Goal: Task Accomplishment & Management: Manage account settings

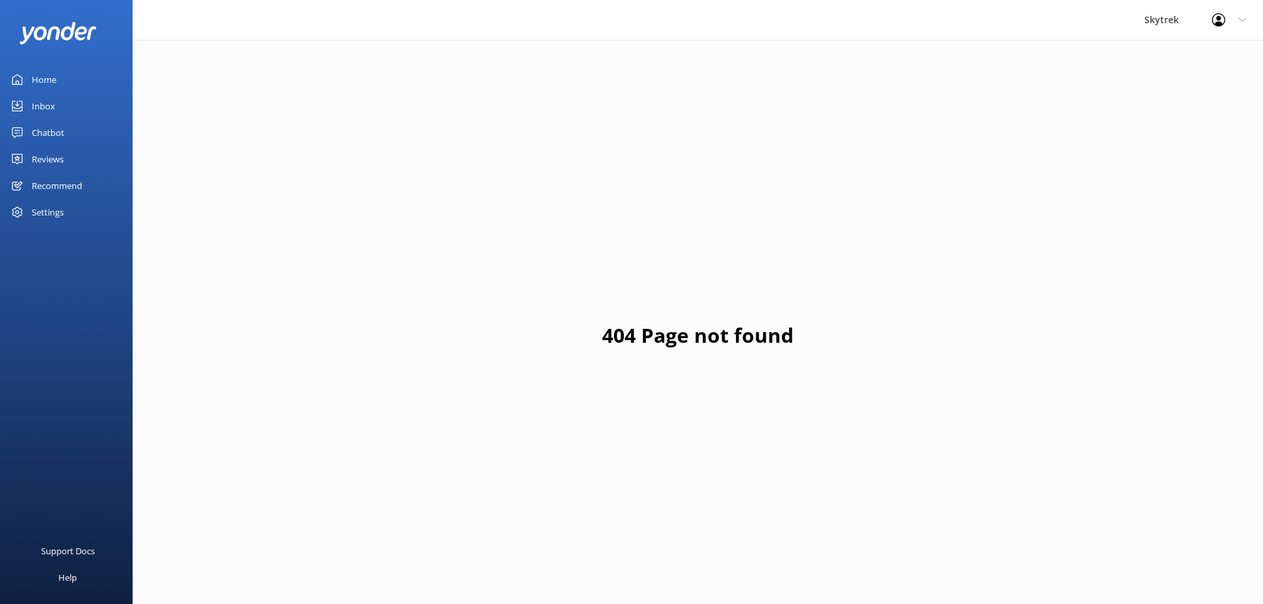
click at [39, 111] on div "Inbox" at bounding box center [43, 106] width 23 height 27
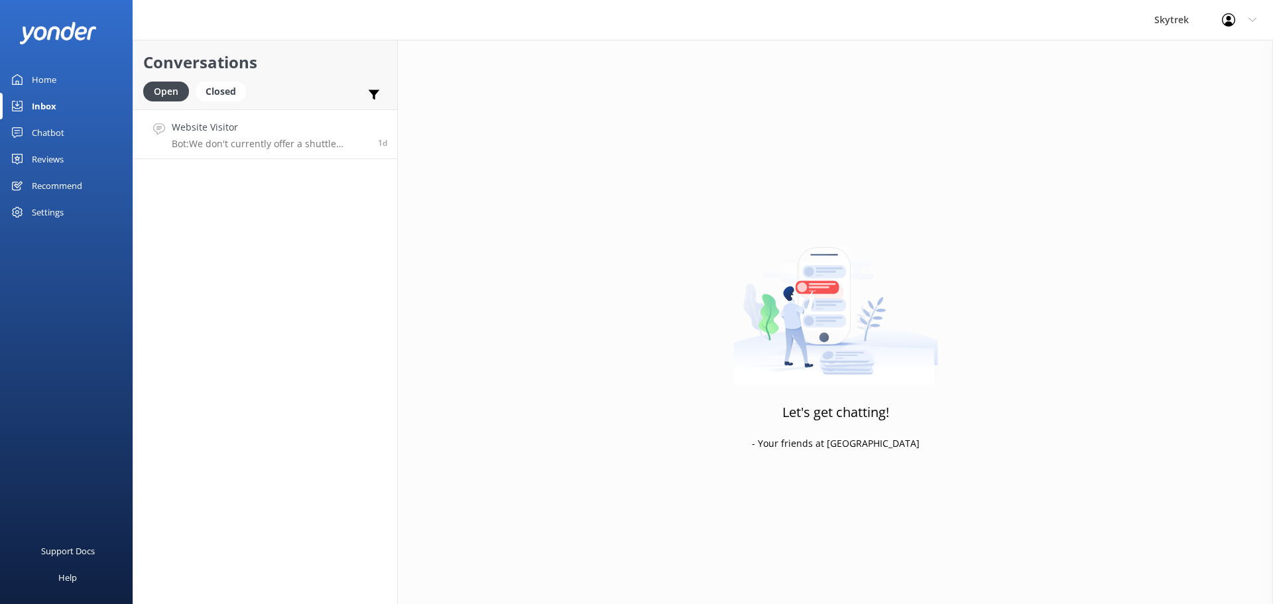
click at [304, 140] on p "Bot: We don't currently offer a shuttle service for flights booked for [GEOGRAP…" at bounding box center [270, 144] width 196 height 12
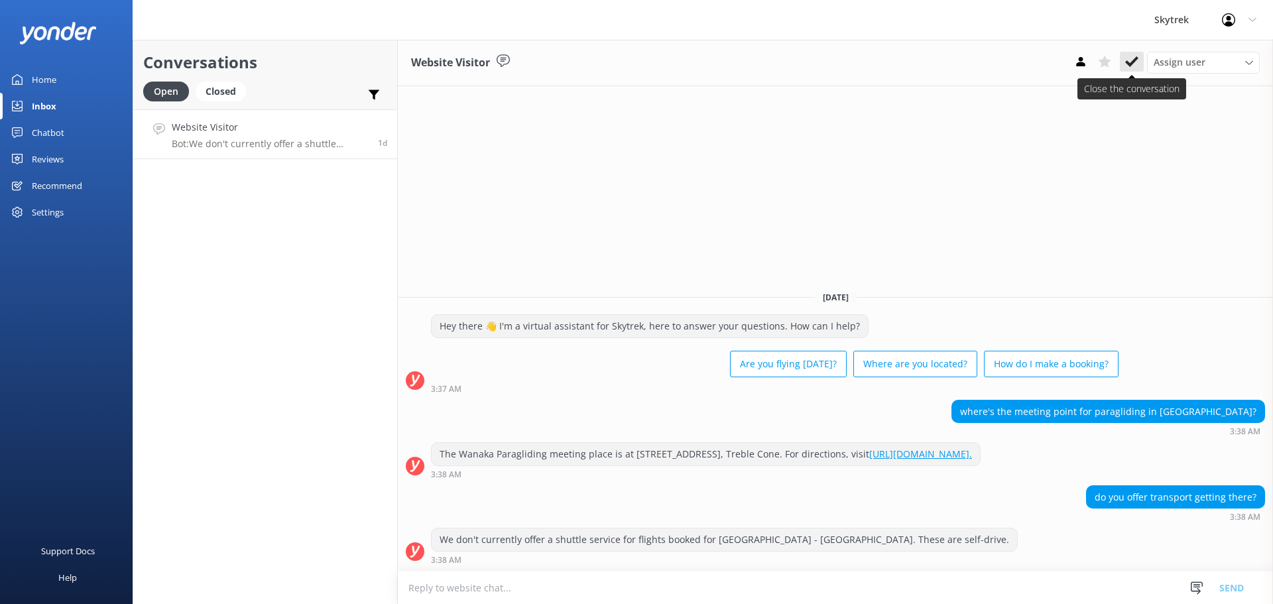
click at [1133, 60] on icon at bounding box center [1132, 61] width 13 height 13
